Goal: Task Accomplishment & Management: Use online tool/utility

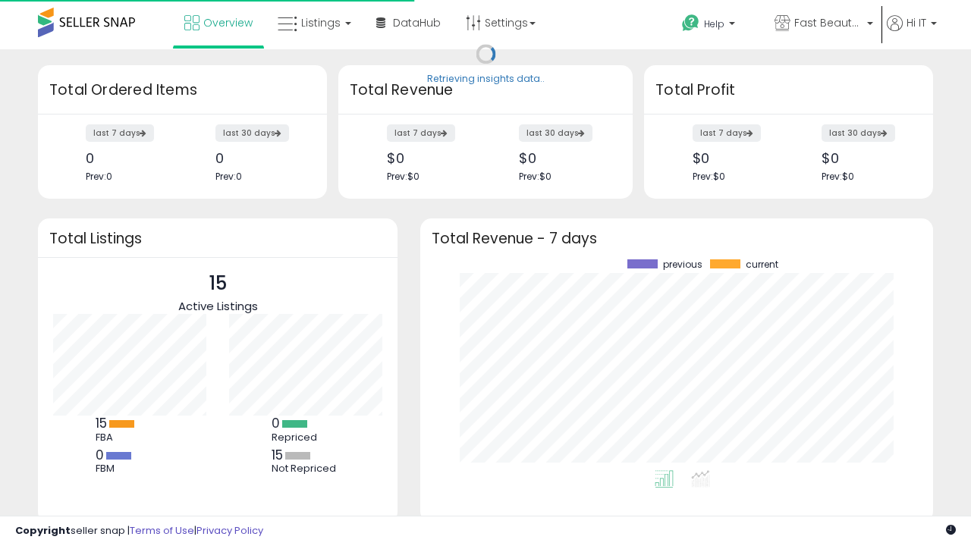
scroll to position [211, 483]
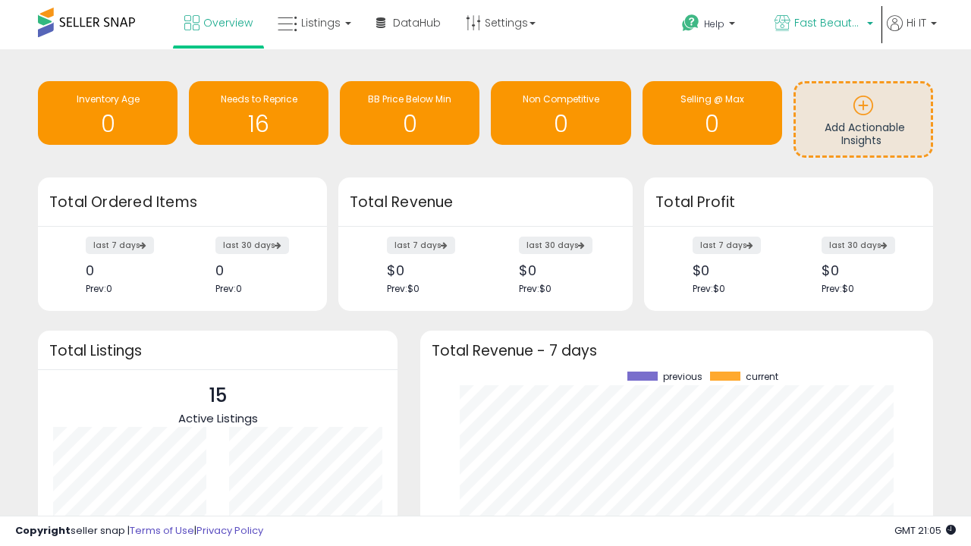
click at [823, 24] on span "Fast Beauty ([GEOGRAPHIC_DATA])" at bounding box center [829, 22] width 68 height 15
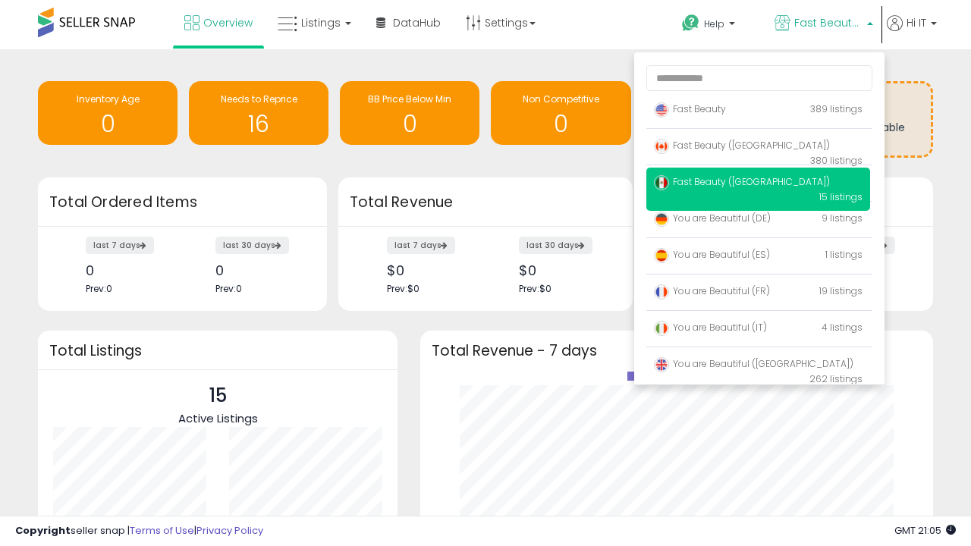
click at [758, 148] on span "Fast Beauty ([GEOGRAPHIC_DATA])" at bounding box center [742, 145] width 176 height 13
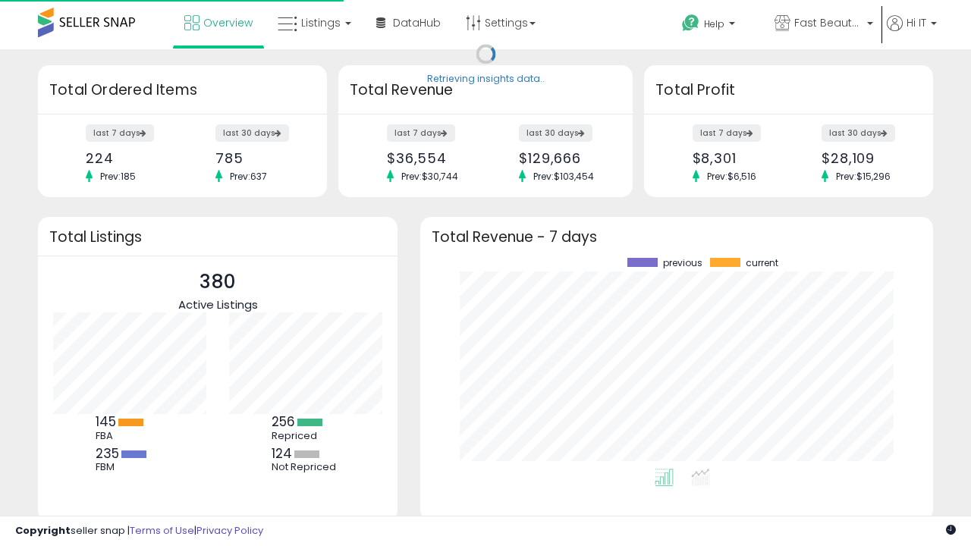
scroll to position [211, 483]
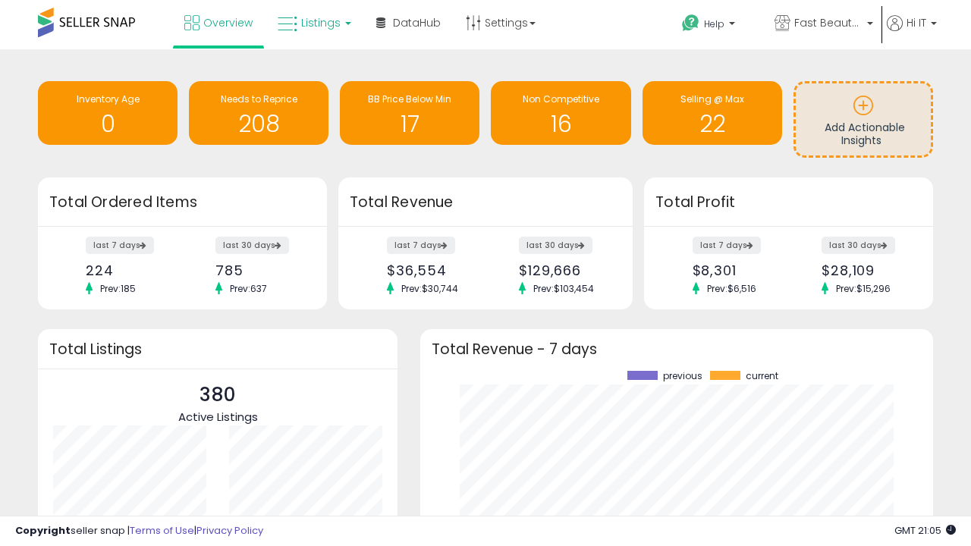
click at [313, 23] on span "Listings" at bounding box center [320, 22] width 39 height 15
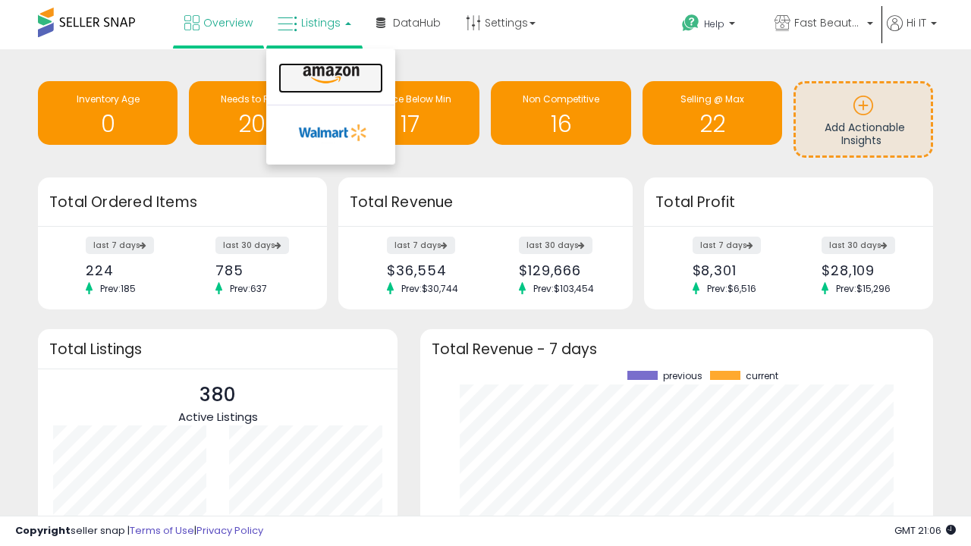
click at [329, 75] on icon at bounding box center [331, 75] width 66 height 20
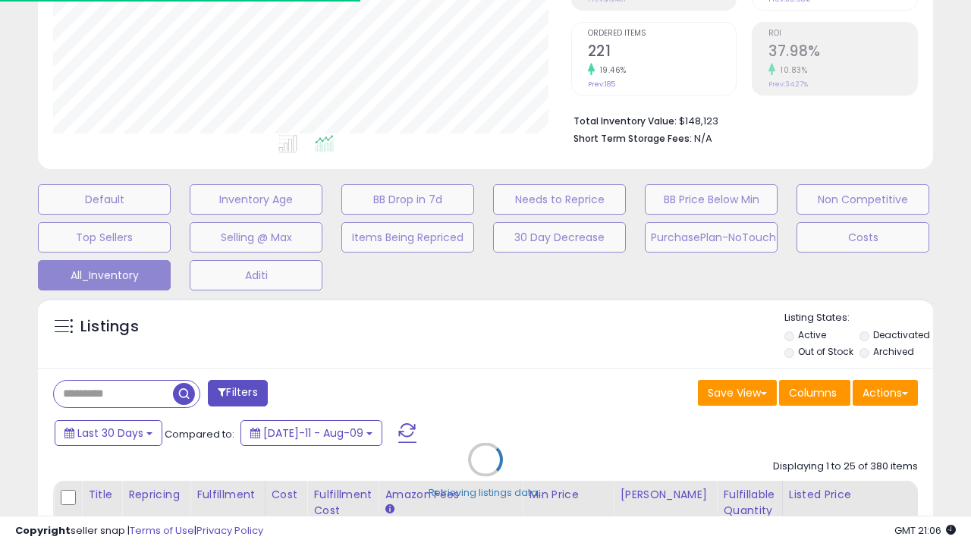
scroll to position [194, 0]
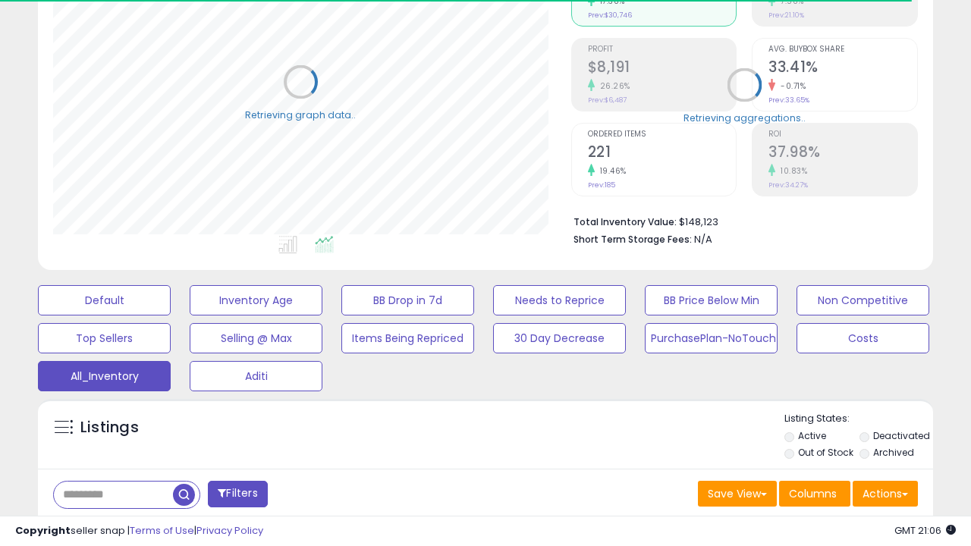
click at [108, 527] on span "Last 30 Days" at bounding box center [110, 534] width 66 height 15
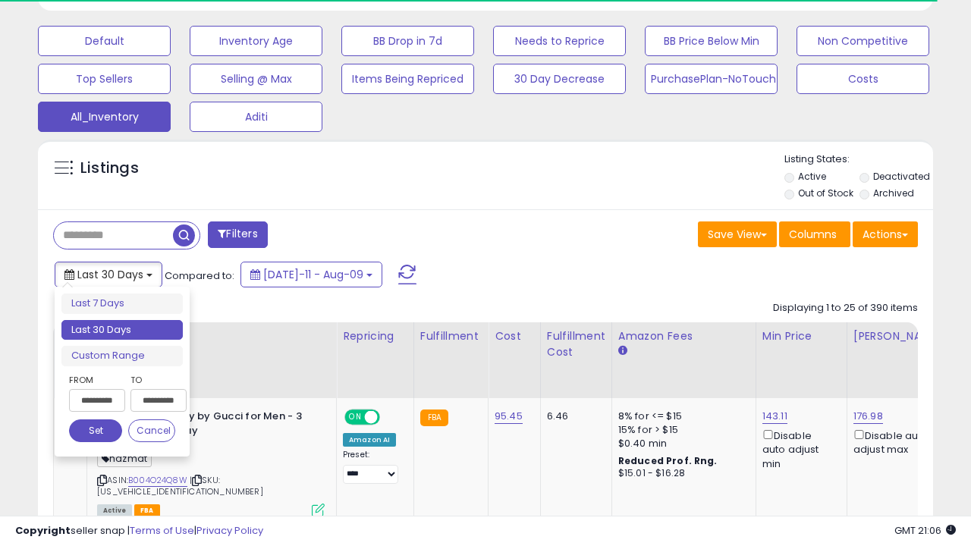
scroll to position [311, 518]
click at [122, 330] on li "Last 30 Days" at bounding box center [121, 330] width 121 height 20
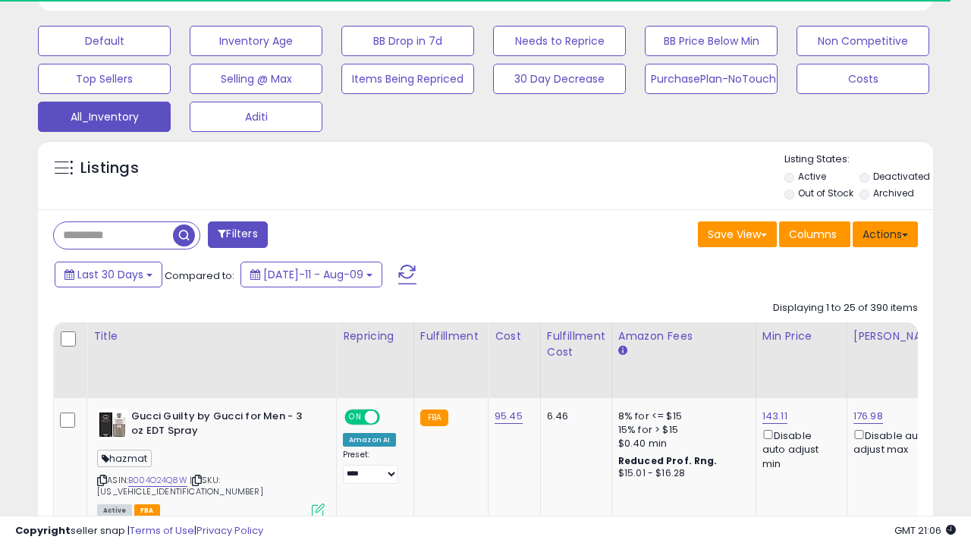
click at [886, 233] on button "Actions" at bounding box center [885, 235] width 65 height 26
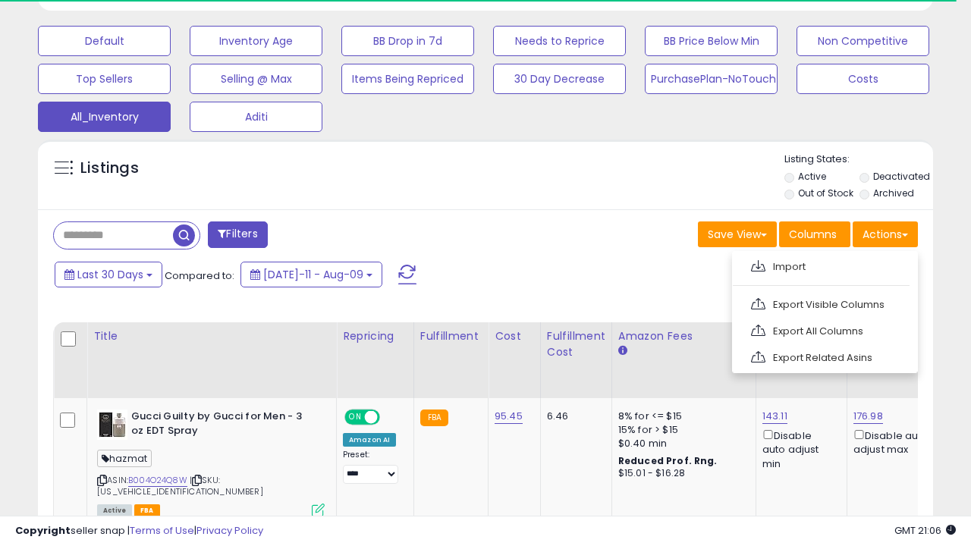
click at [823, 329] on link "Export All Columns" at bounding box center [824, 331] width 166 height 24
